Goal: Task Accomplishment & Management: Manage account settings

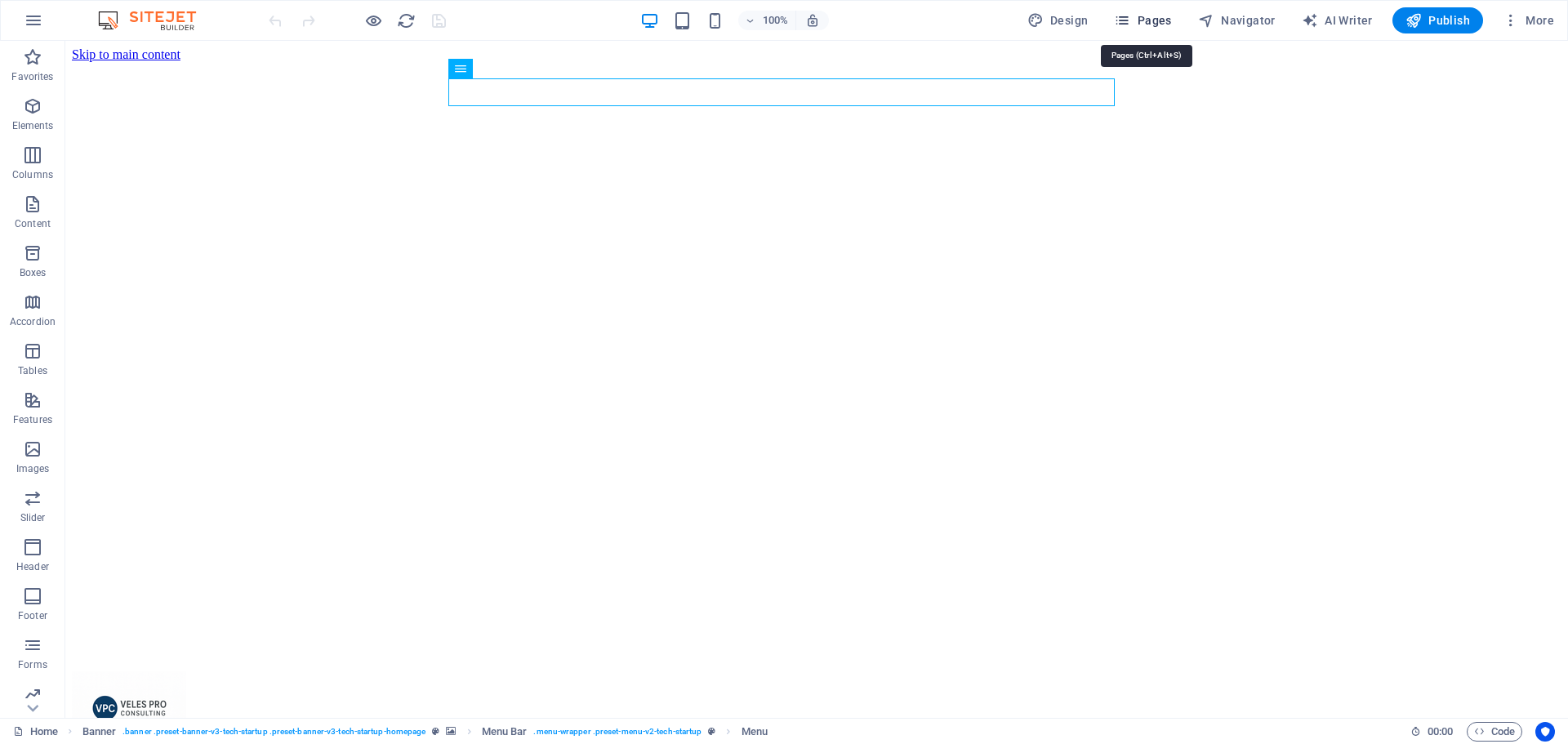
click at [1169, 20] on span "Pages" at bounding box center [1143, 20] width 57 height 16
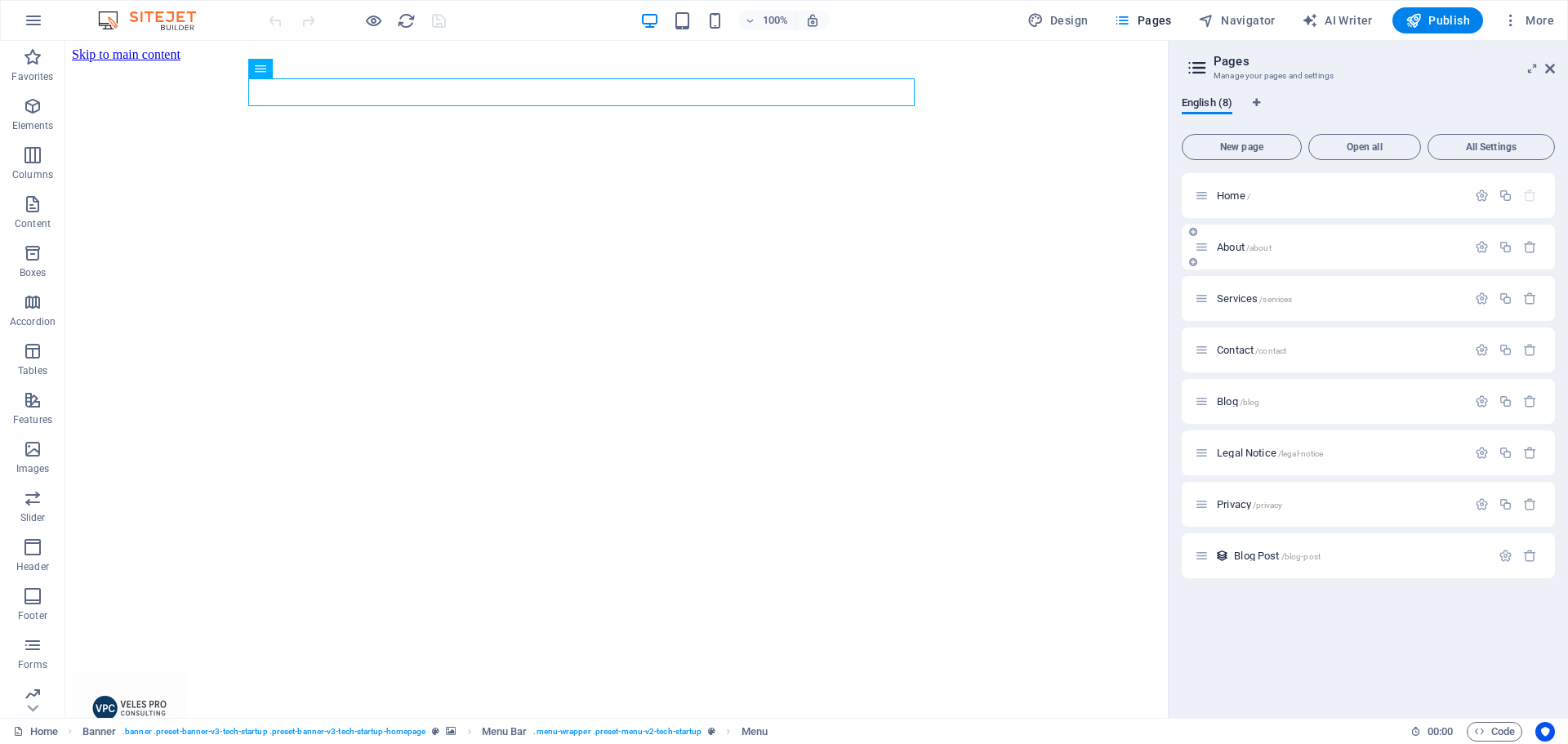
click at [1250, 255] on div "About /about" at bounding box center [1331, 247] width 272 height 19
click at [1202, 243] on icon at bounding box center [1202, 247] width 14 height 14
click at [1261, 252] on span "/about" at bounding box center [1259, 247] width 25 height 9
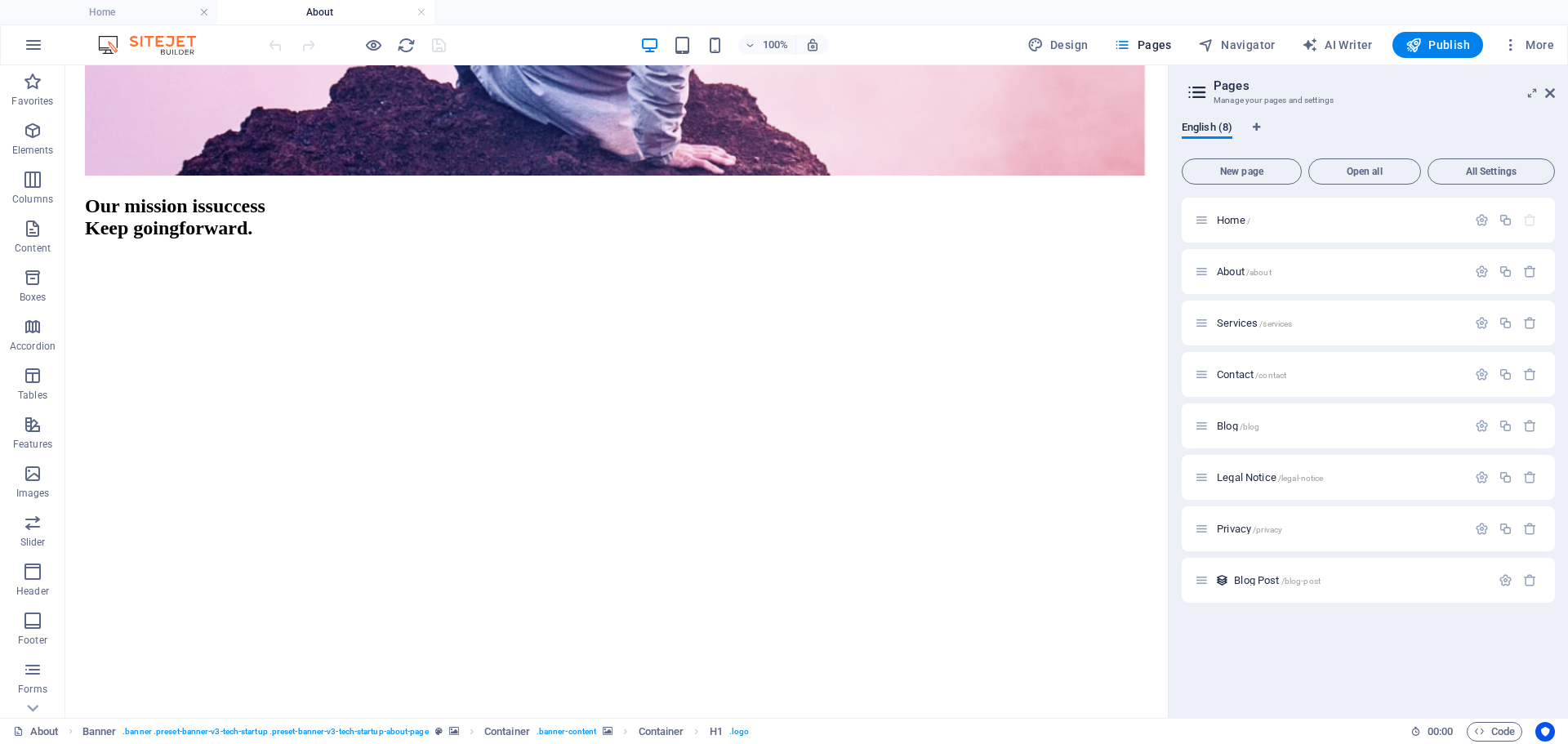
scroll to position [1878, 0]
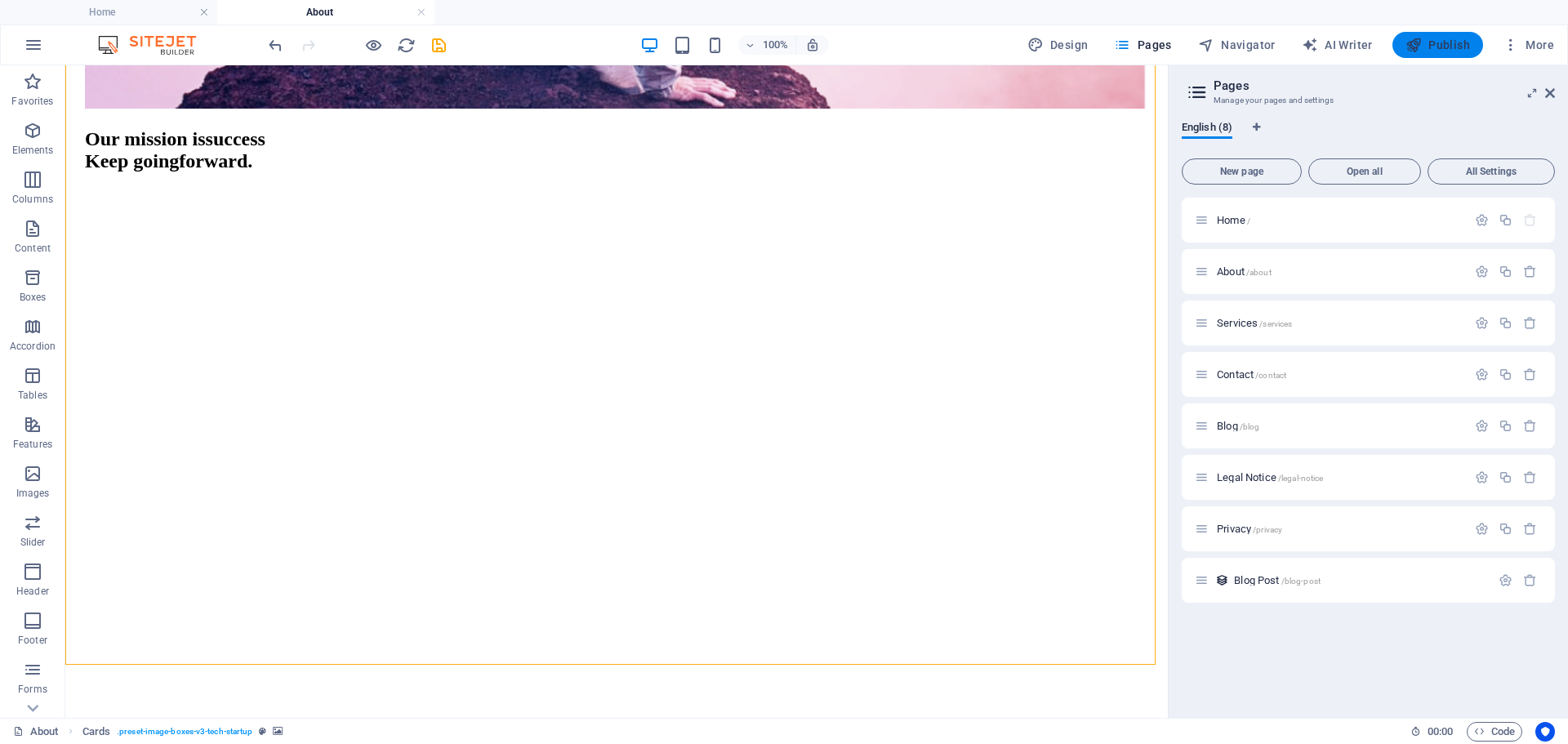
click at [1434, 48] on span "Publish" at bounding box center [1438, 45] width 65 height 16
